Goal: Task Accomplishment & Management: Complete application form

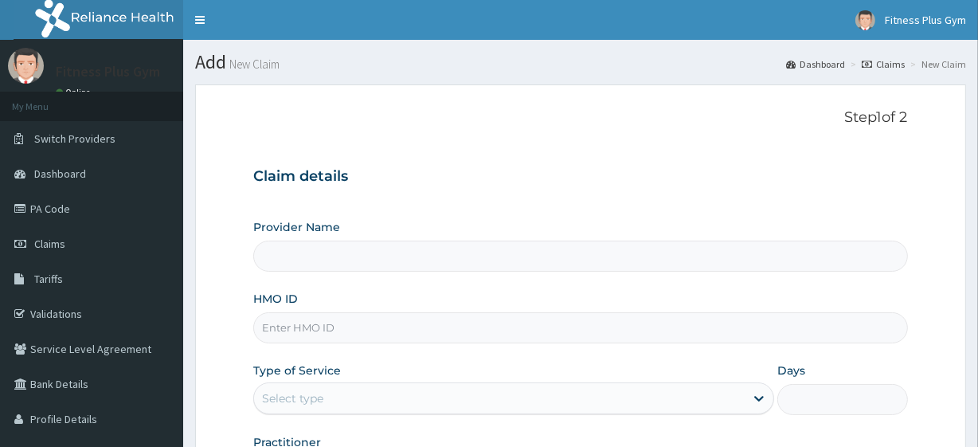
click at [389, 332] on input "HMO ID" at bounding box center [580, 327] width 654 height 31
type input "ktn/10005/a"
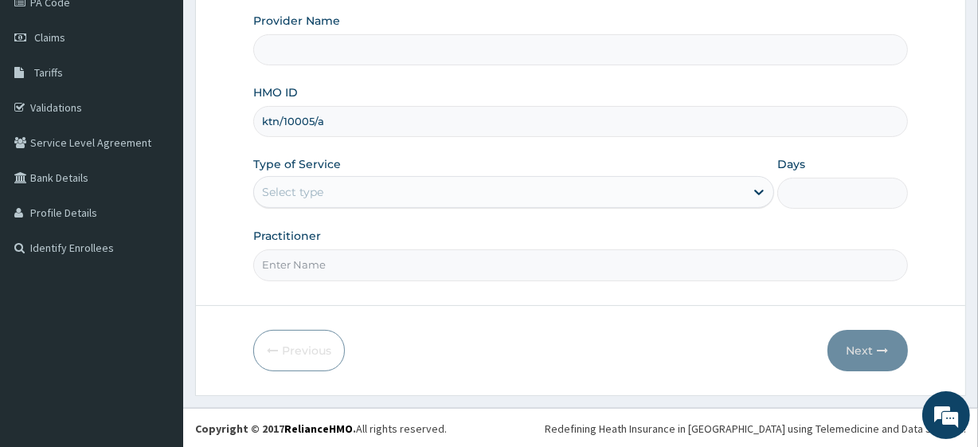
drag, startPoint x: 257, startPoint y: 121, endPoint x: 356, endPoint y: 127, distance: 99.8
click at [356, 127] on input "ktn/10005/a" at bounding box center [580, 121] width 654 height 31
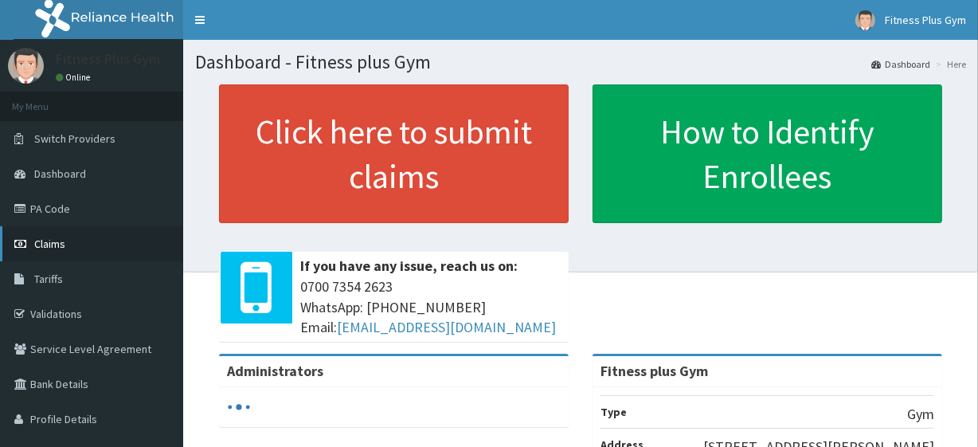
click at [53, 255] on link "Claims" at bounding box center [91, 243] width 183 height 35
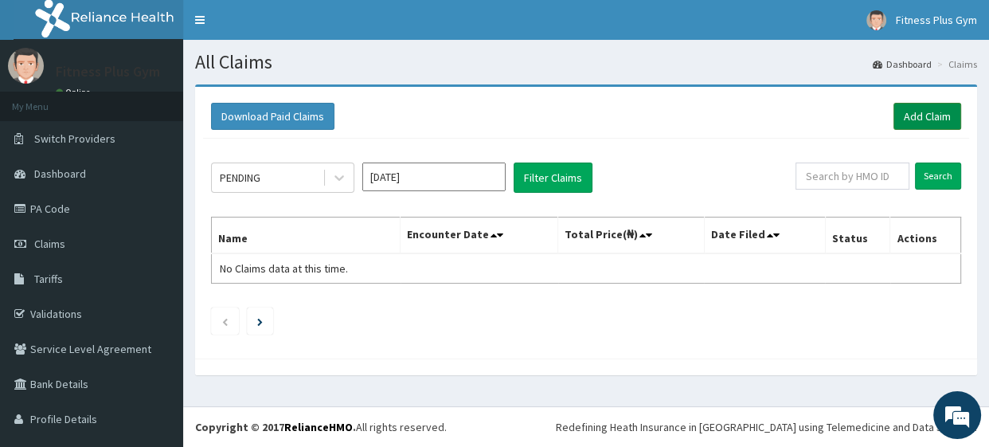
click at [907, 112] on link "Add Claim" at bounding box center [928, 116] width 68 height 27
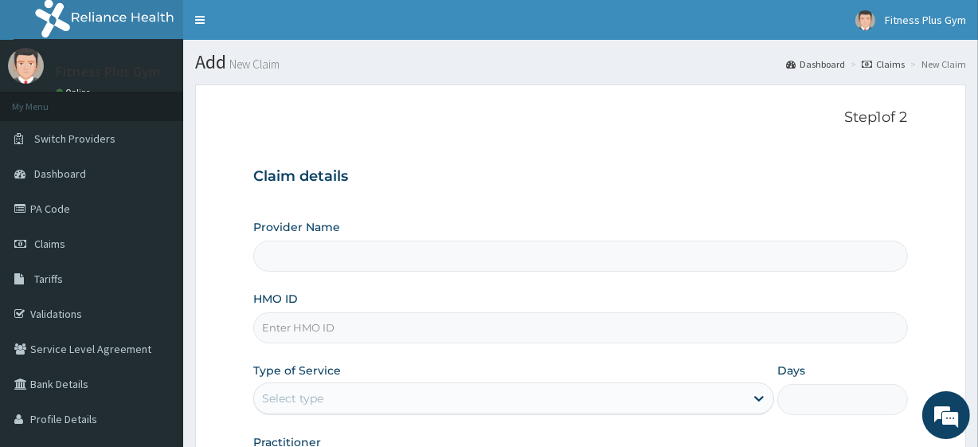
type input "Fitness plus Gym"
type input "1"
click at [518, 339] on input "HMO ID" at bounding box center [580, 327] width 654 height 31
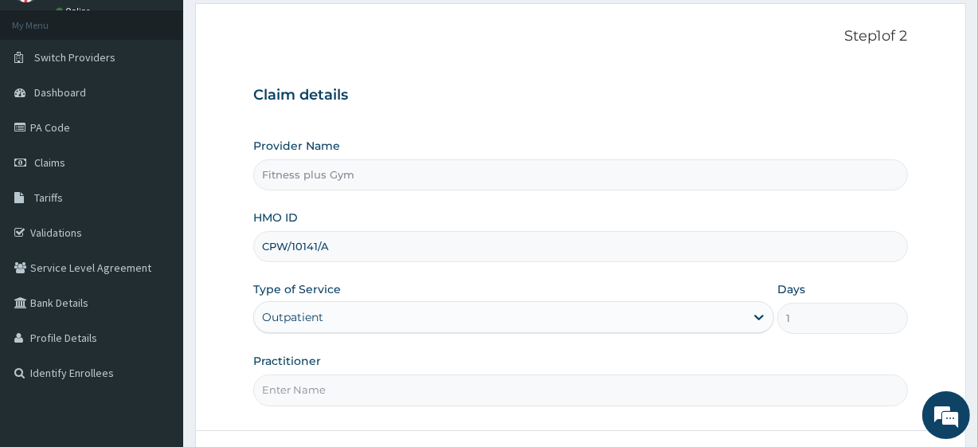
scroll to position [206, 0]
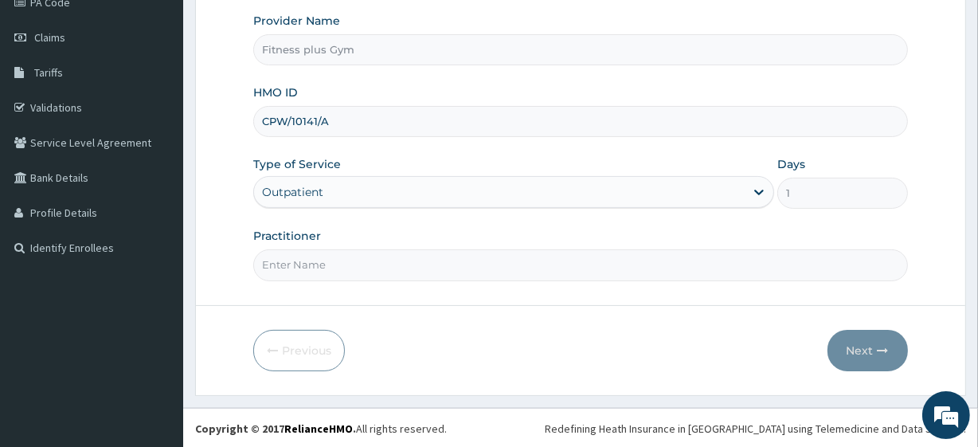
type input "CPW/10141/A"
click at [392, 258] on input "Practitioner" at bounding box center [580, 264] width 654 height 31
type input "FITNESSPLUS"
click at [873, 342] on button "Next" at bounding box center [868, 350] width 80 height 41
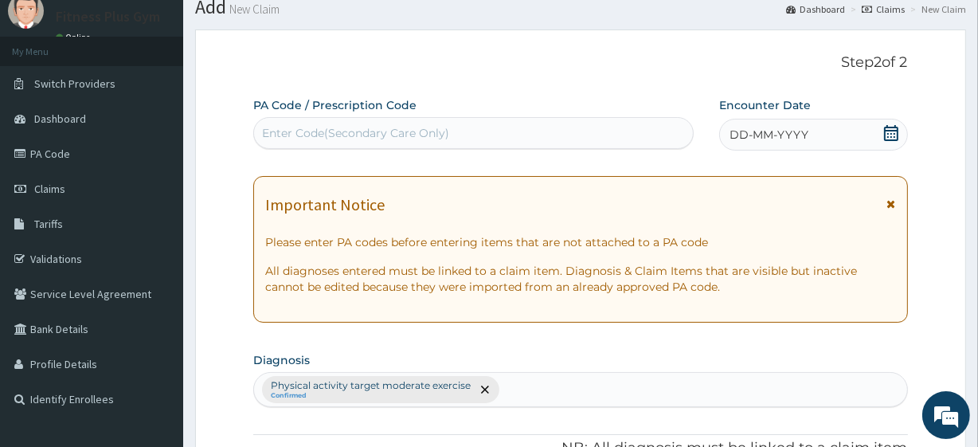
scroll to position [0, 0]
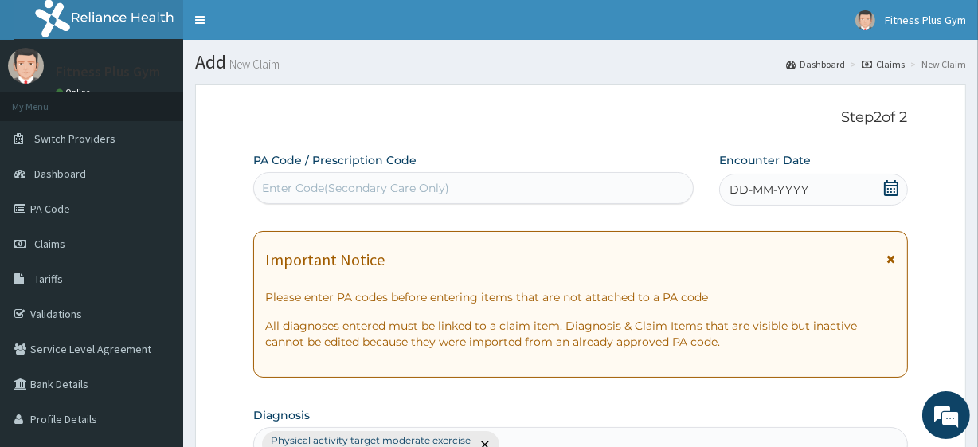
click at [423, 187] on div "Enter Code(Secondary Care Only)" at bounding box center [355, 188] width 187 height 16
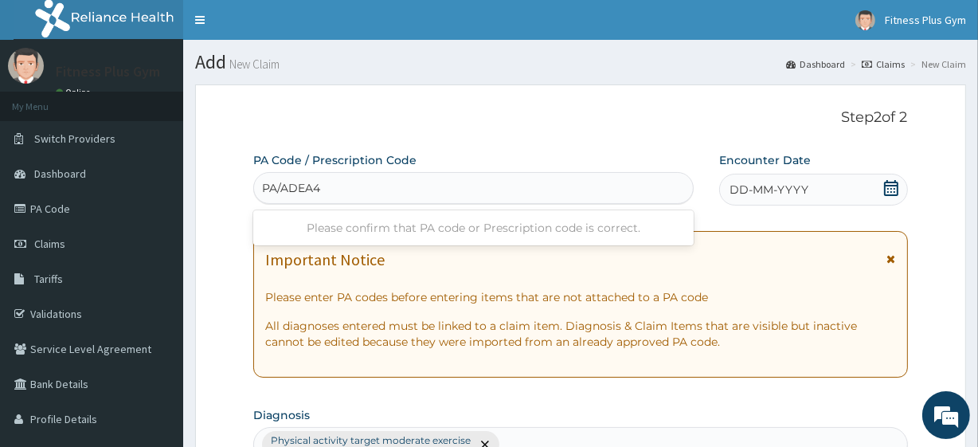
type input "PA/ADEA47"
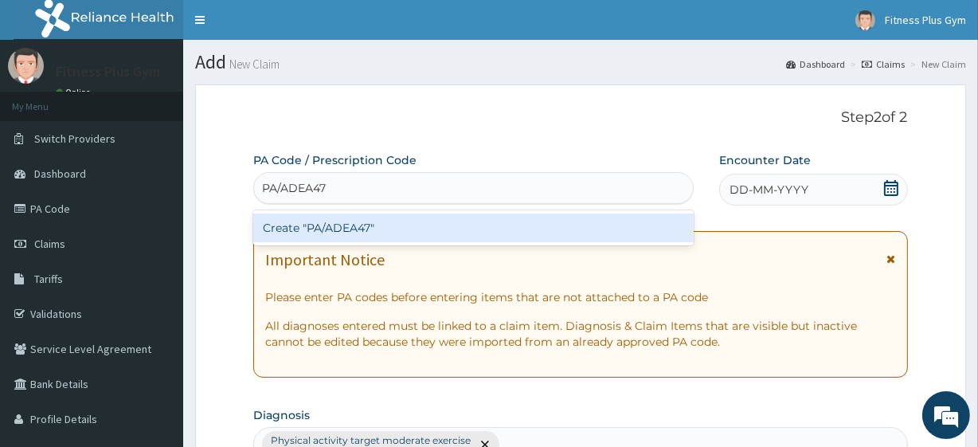
click at [433, 220] on div "Create "PA/ADEA47"" at bounding box center [473, 227] width 440 height 29
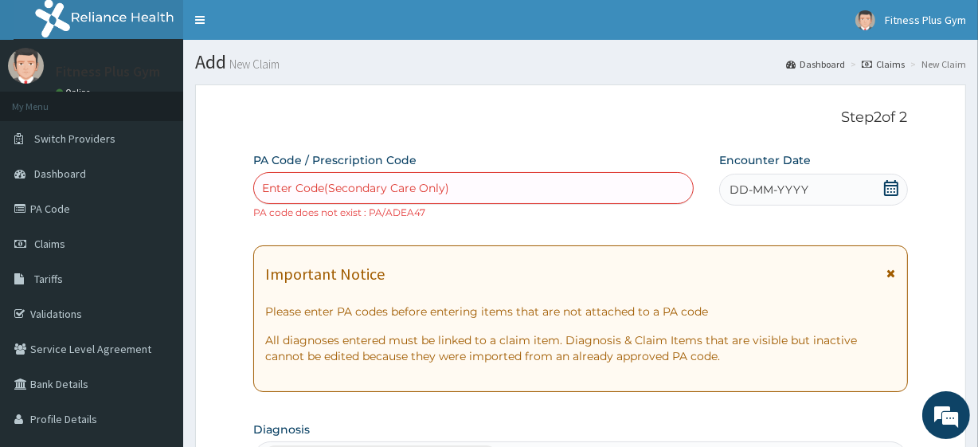
click at [800, 190] on span "DD-MM-YYYY" at bounding box center [769, 190] width 79 height 16
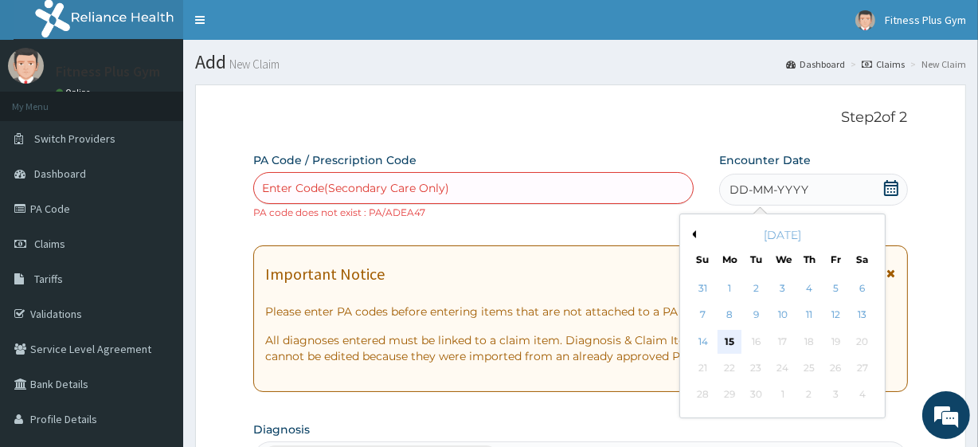
click at [734, 339] on div "15" at bounding box center [730, 342] width 24 height 24
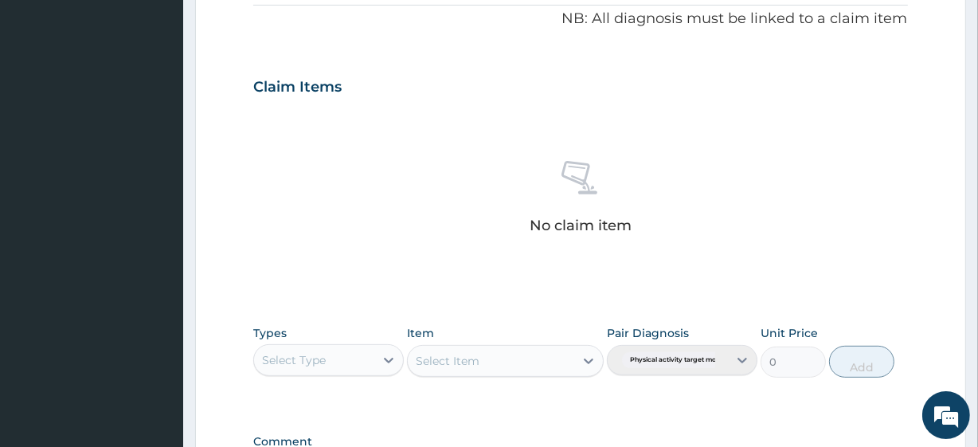
scroll to position [652, 0]
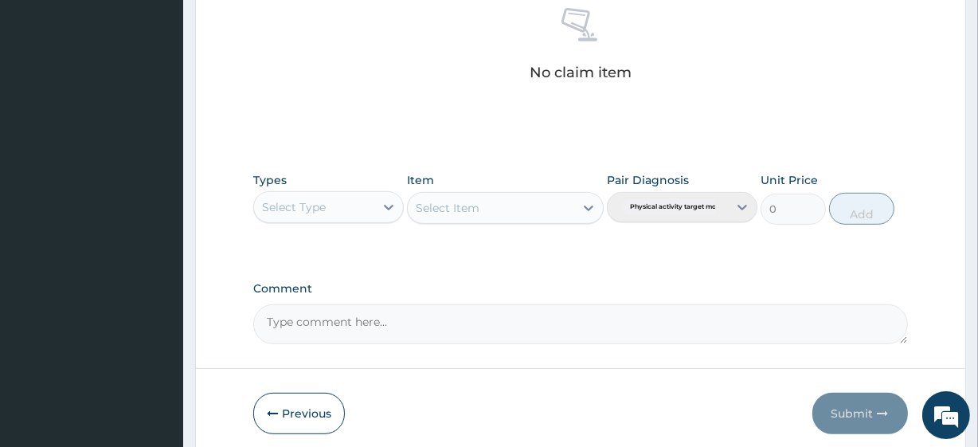
click at [334, 206] on div "Select Type" at bounding box center [314, 206] width 120 height 25
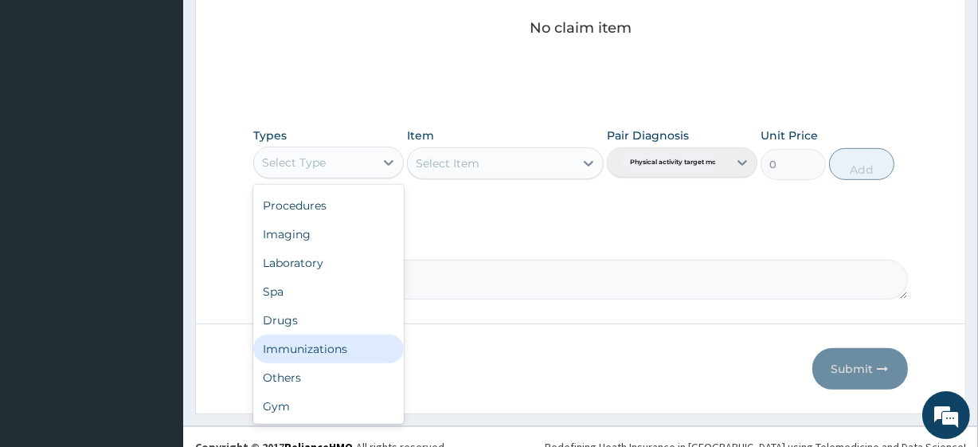
scroll to position [715, 0]
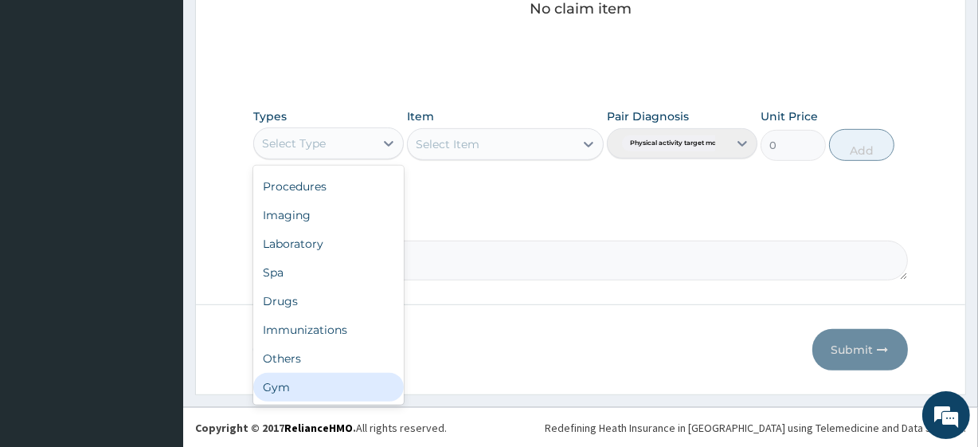
click at [319, 393] on div "Gym" at bounding box center [328, 387] width 151 height 29
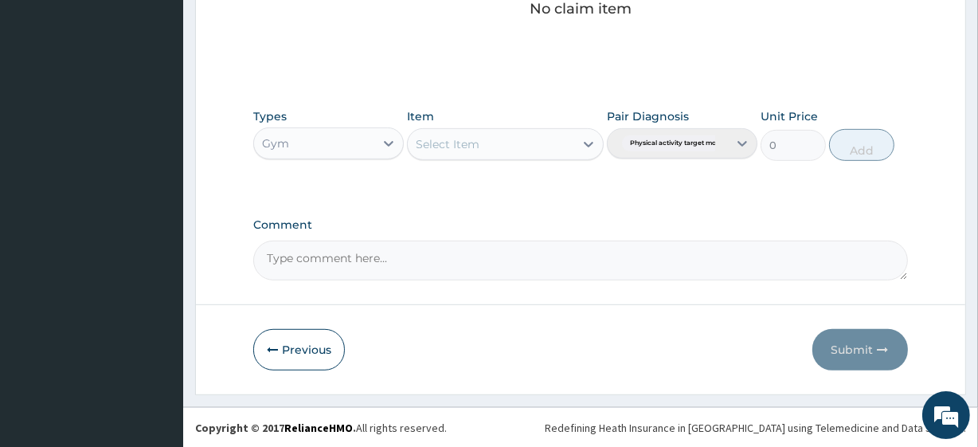
click at [557, 138] on div "Select Item" at bounding box center [491, 143] width 166 height 25
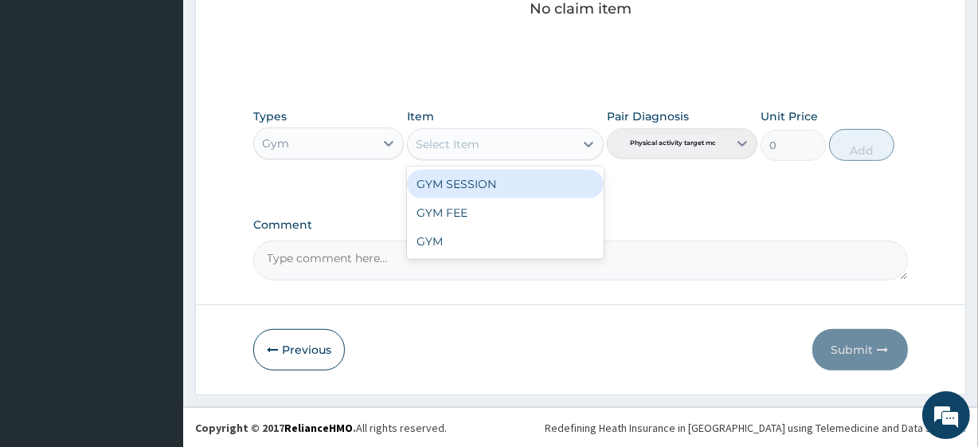
click at [548, 179] on div "GYM SESSION" at bounding box center [505, 184] width 196 height 29
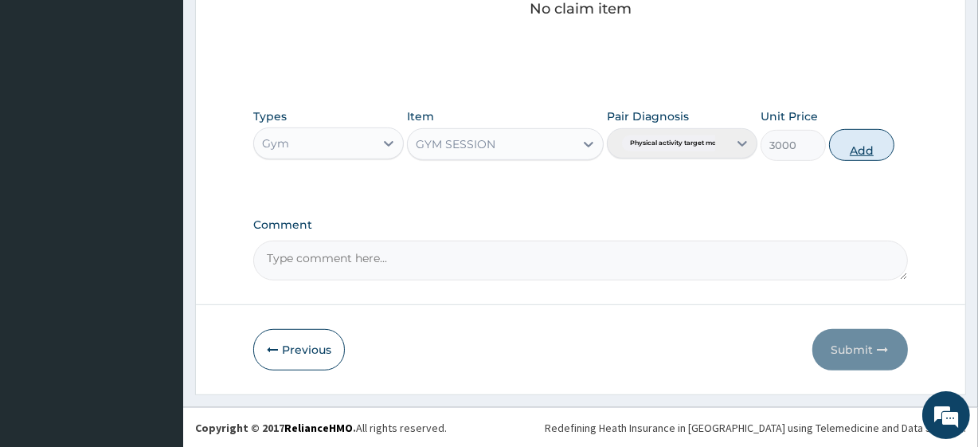
click at [879, 145] on button "Add" at bounding box center [861, 145] width 65 height 32
type input "0"
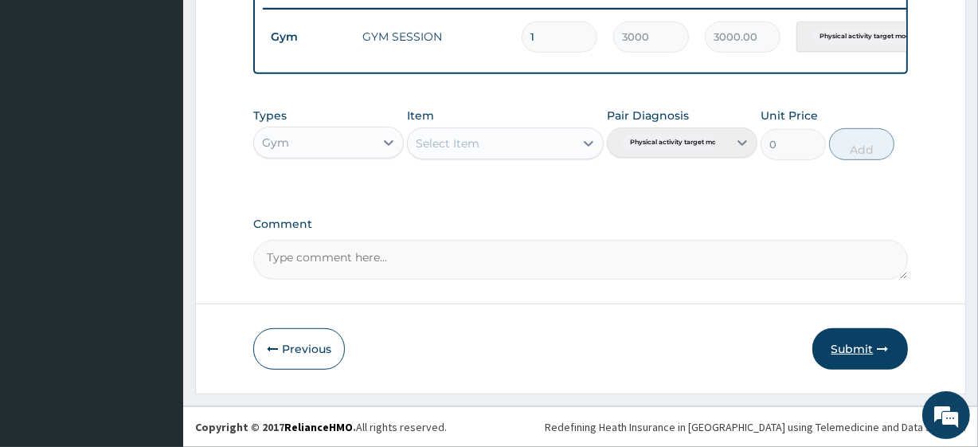
click at [865, 344] on button "Submit" at bounding box center [861, 348] width 96 height 41
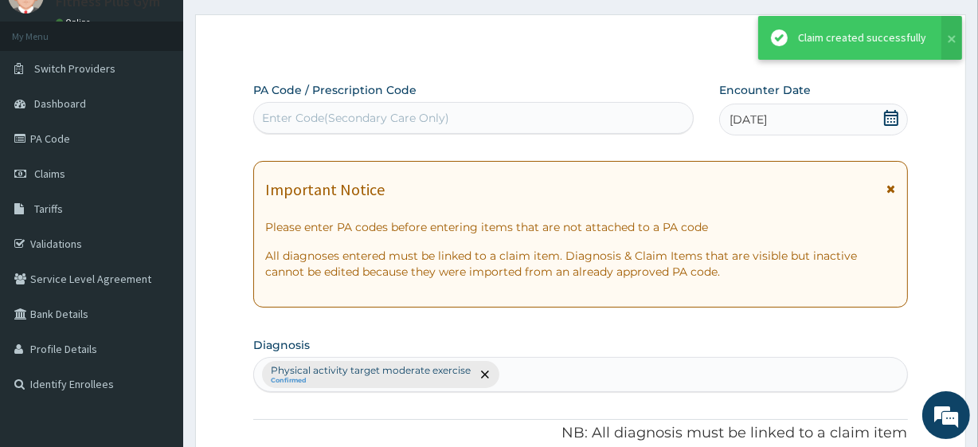
scroll to position [636, 0]
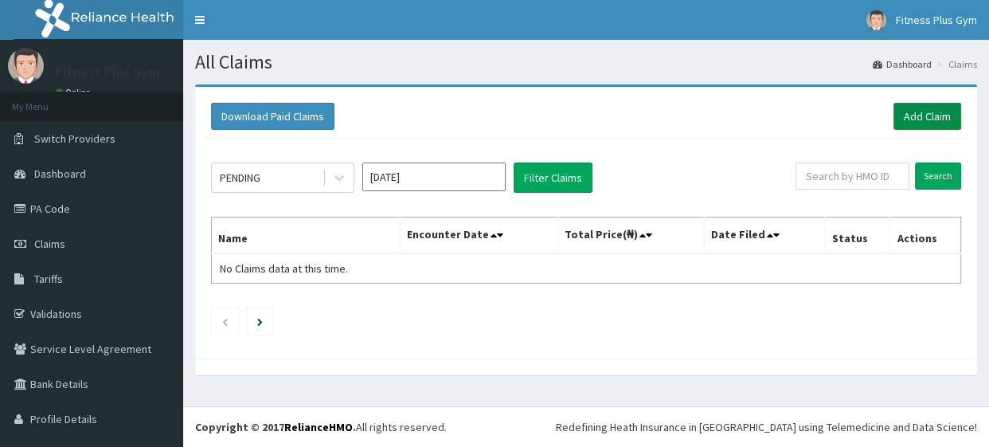
click at [898, 123] on link "Add Claim" at bounding box center [928, 116] width 68 height 27
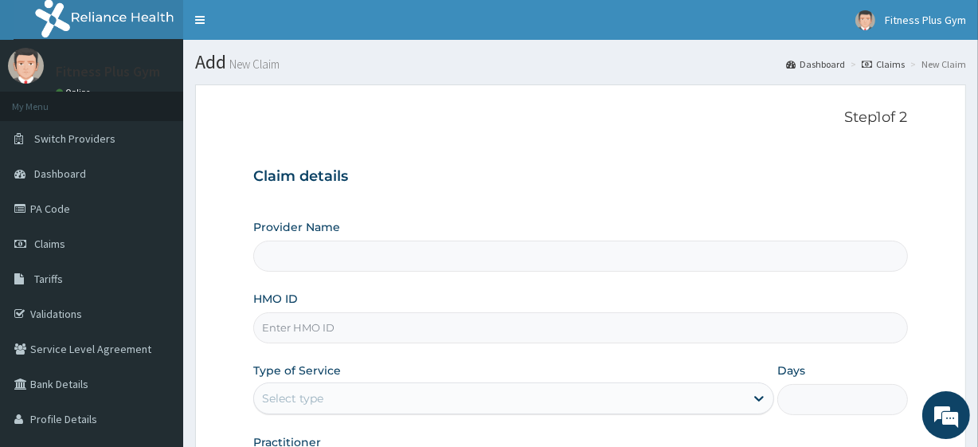
click at [459, 329] on input "HMO ID" at bounding box center [580, 327] width 654 height 31
type input "KT"
type input "Fitness plus Gym"
type input "1"
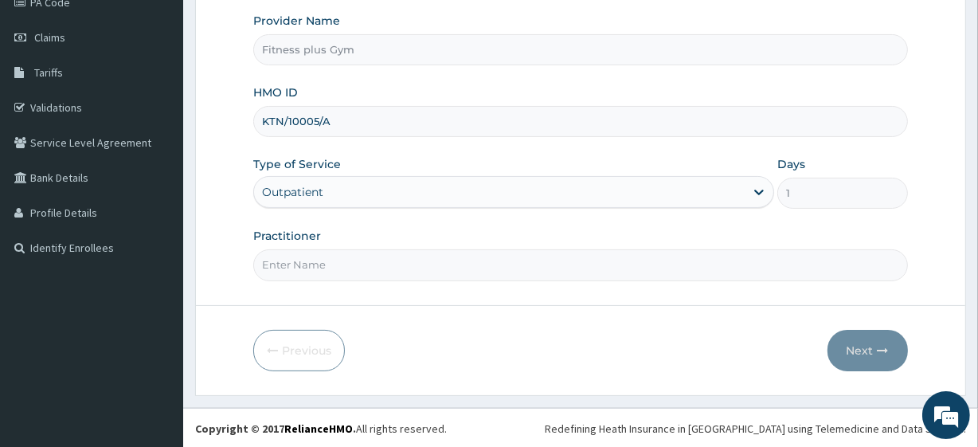
type input "KTN/10005/A"
click at [369, 266] on input "Practitioner" at bounding box center [580, 264] width 654 height 31
type input "FITNESSPLUS"
click at [871, 352] on button "Next" at bounding box center [868, 350] width 80 height 41
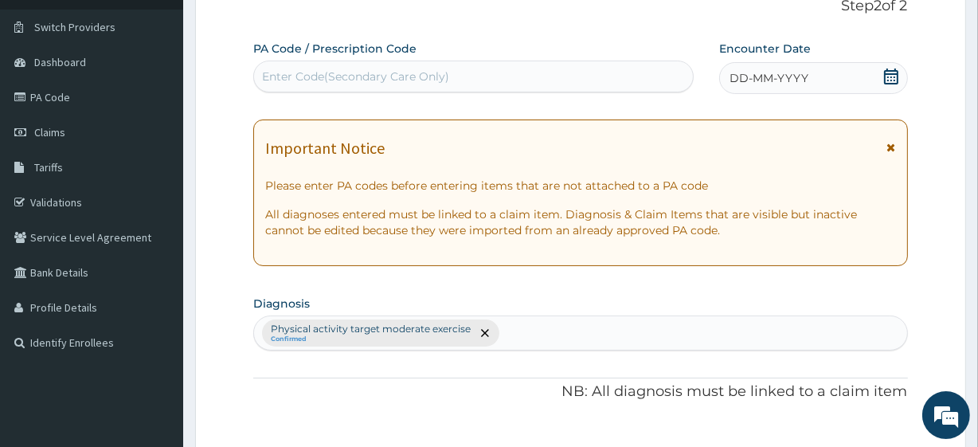
scroll to position [0, 0]
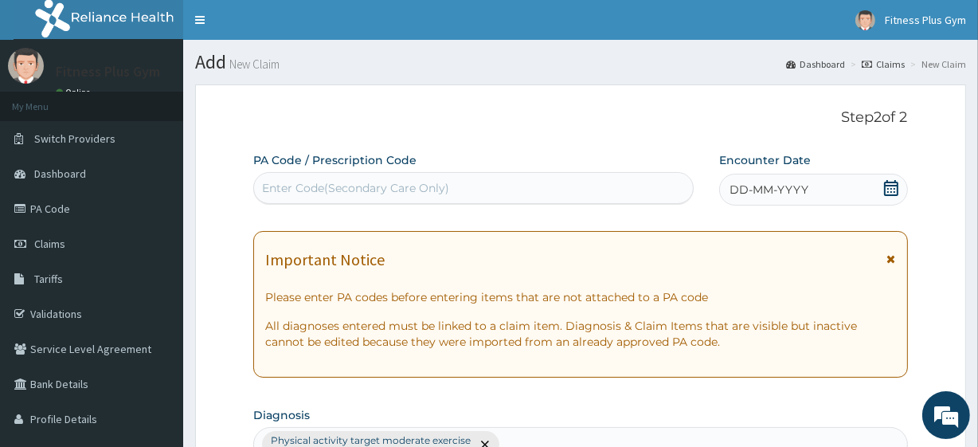
click at [426, 193] on div "Enter Code(Secondary Care Only)" at bounding box center [355, 188] width 187 height 16
type input "PA/"
click at [427, 193] on div "PA/ PA/" at bounding box center [473, 187] width 438 height 25
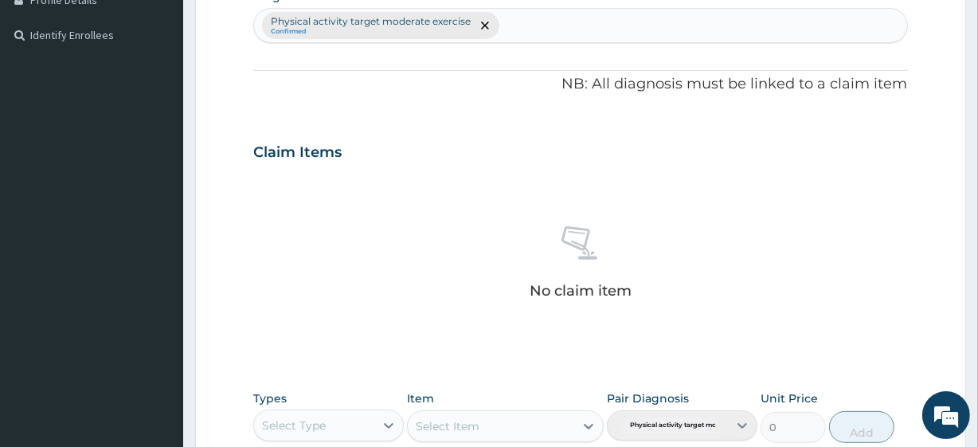
scroll to position [579, 0]
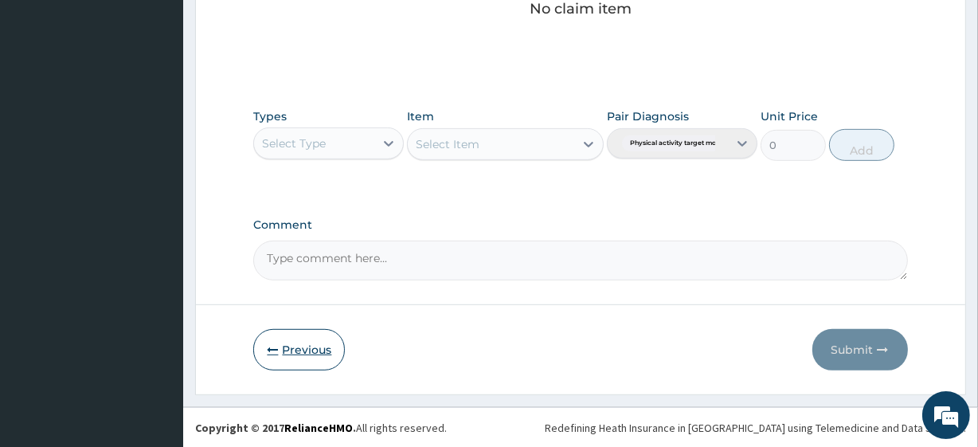
click at [305, 350] on button "Previous" at bounding box center [299, 349] width 92 height 41
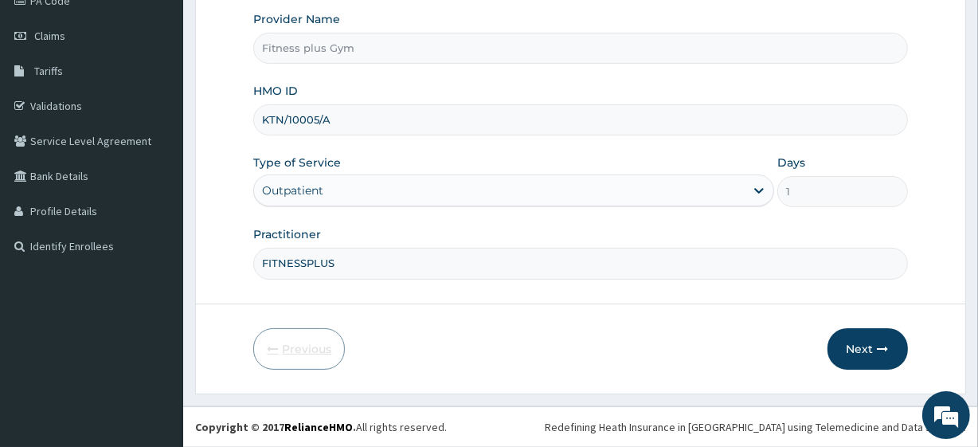
scroll to position [206, 0]
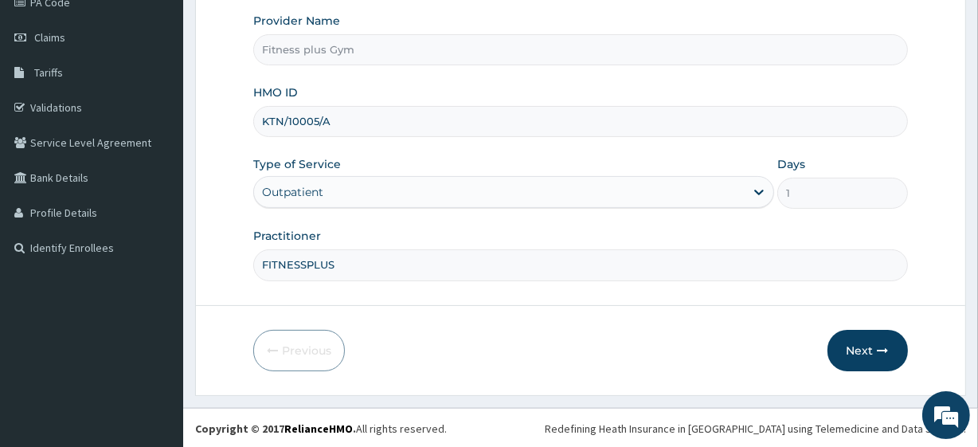
click at [354, 130] on input "KTN/10005/A" at bounding box center [580, 121] width 654 height 31
type input "KT"
